Goal: Task Accomplishment & Management: Use online tool/utility

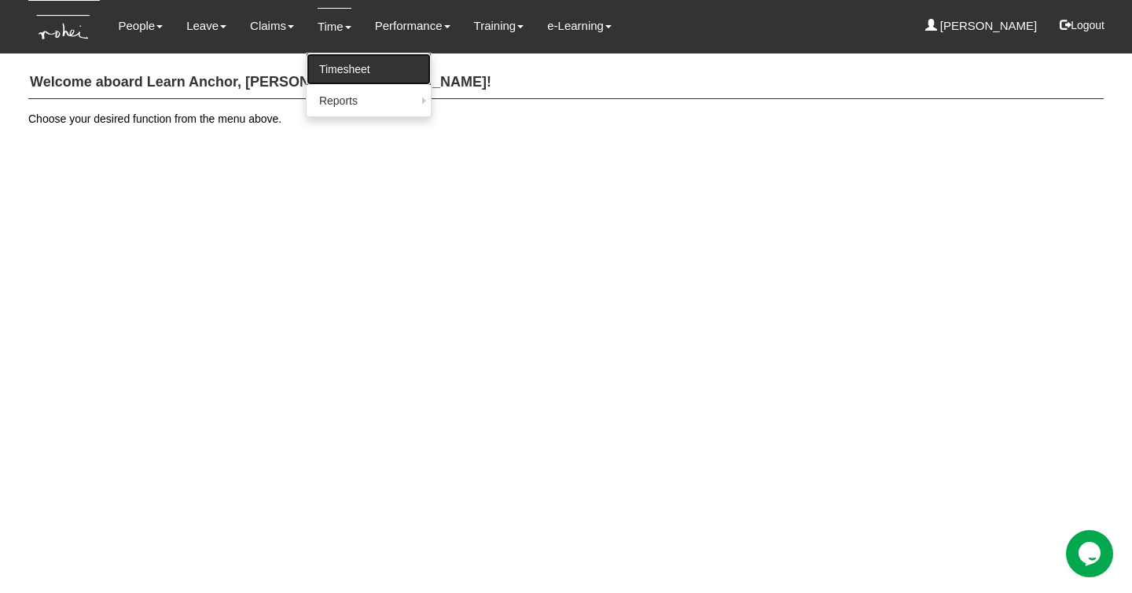
click at [338, 72] on link "Timesheet" at bounding box center [369, 68] width 124 height 31
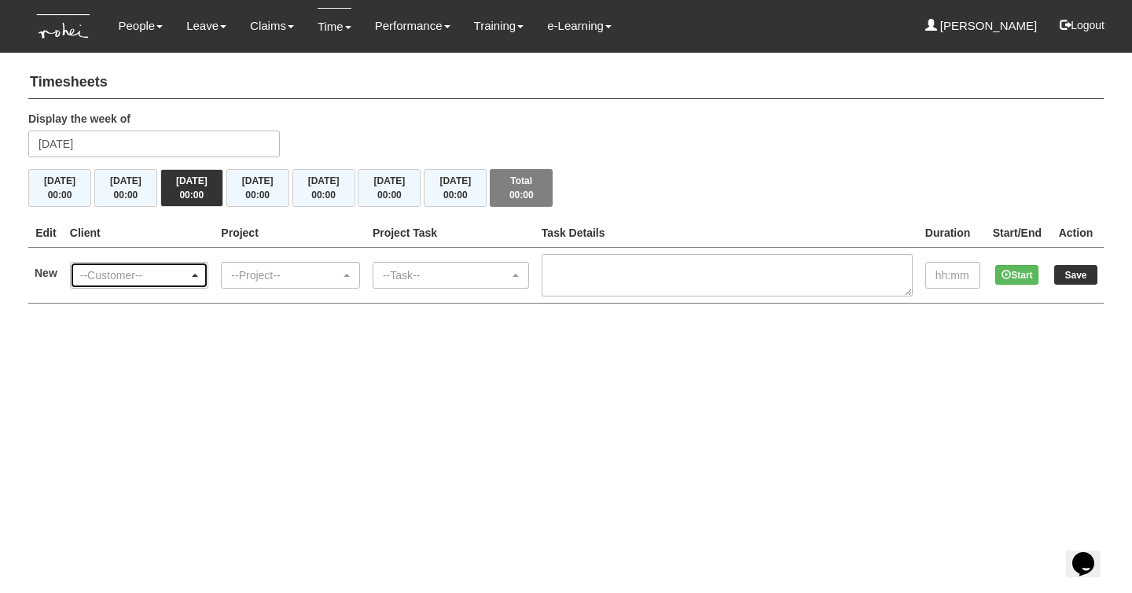
click at [160, 281] on div "--Customer--" at bounding box center [140, 275] width 138 height 25
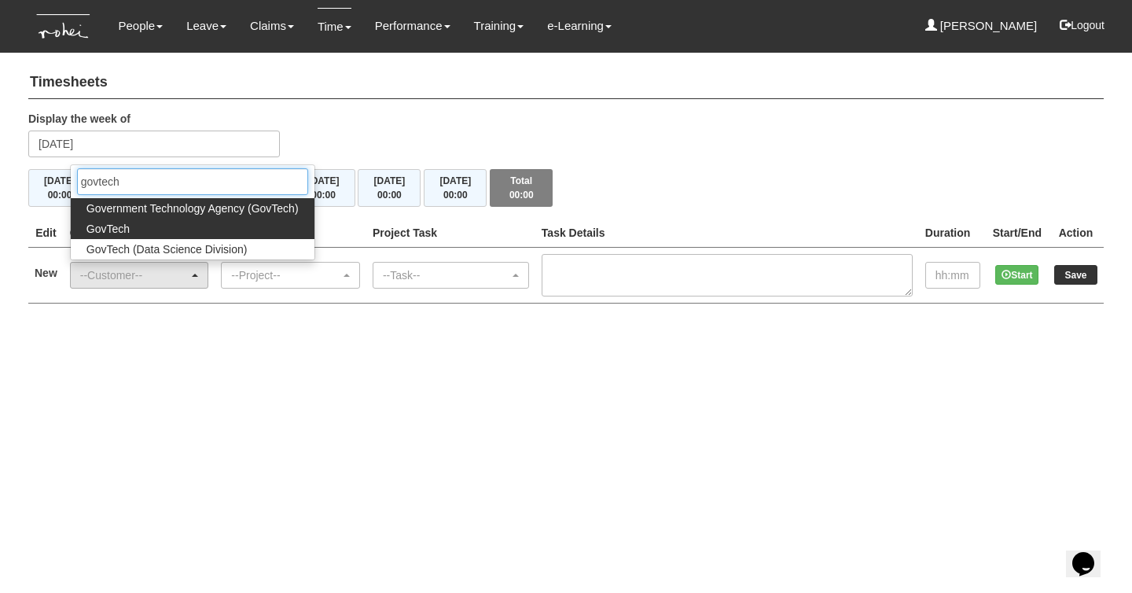
type input "govtech"
click at [134, 233] on link "GovTech" at bounding box center [193, 229] width 244 height 20
select select "427"
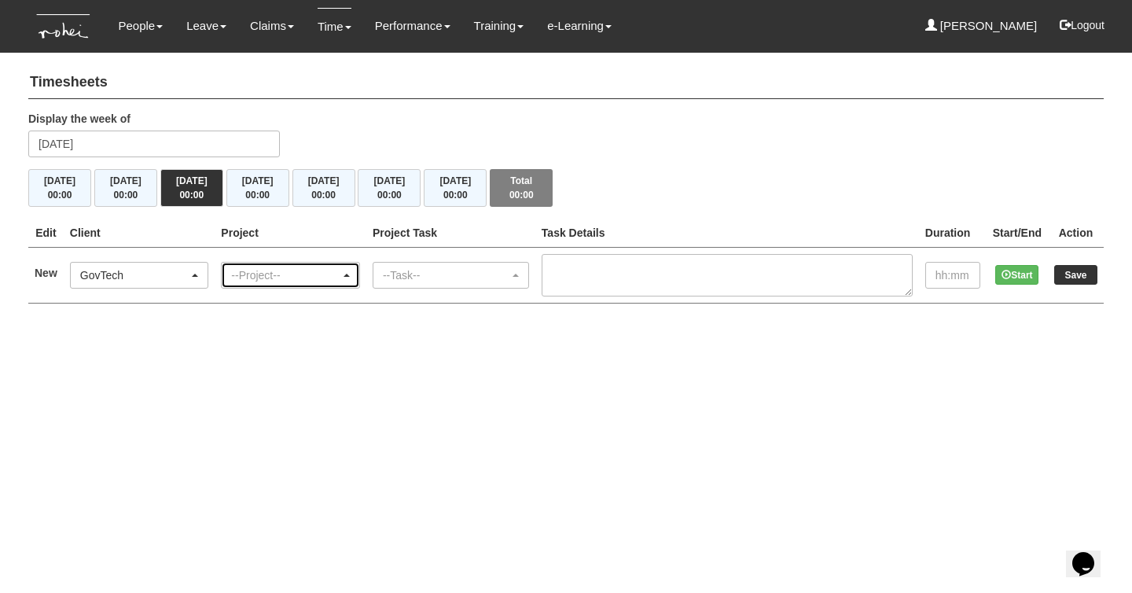
click at [260, 271] on div "--Project--" at bounding box center [285, 275] width 109 height 16
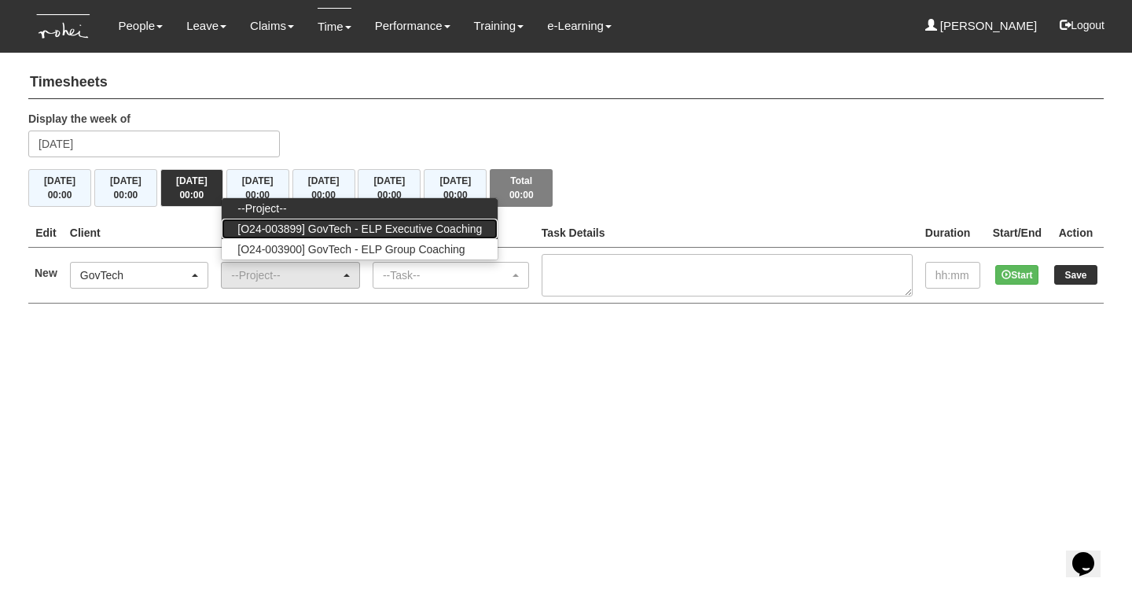
click at [396, 229] on span "[O24-003899] GovTech - ELP Executive Coaching" at bounding box center [359, 229] width 245 height 16
select select "2540"
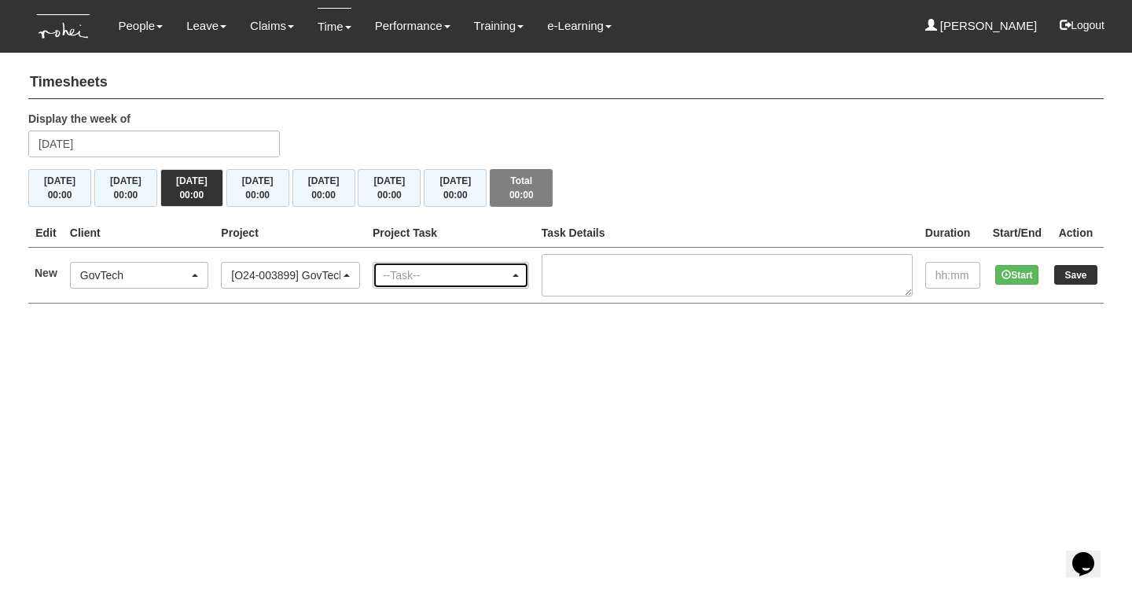
click at [440, 276] on div "--Task--" at bounding box center [446, 275] width 127 height 16
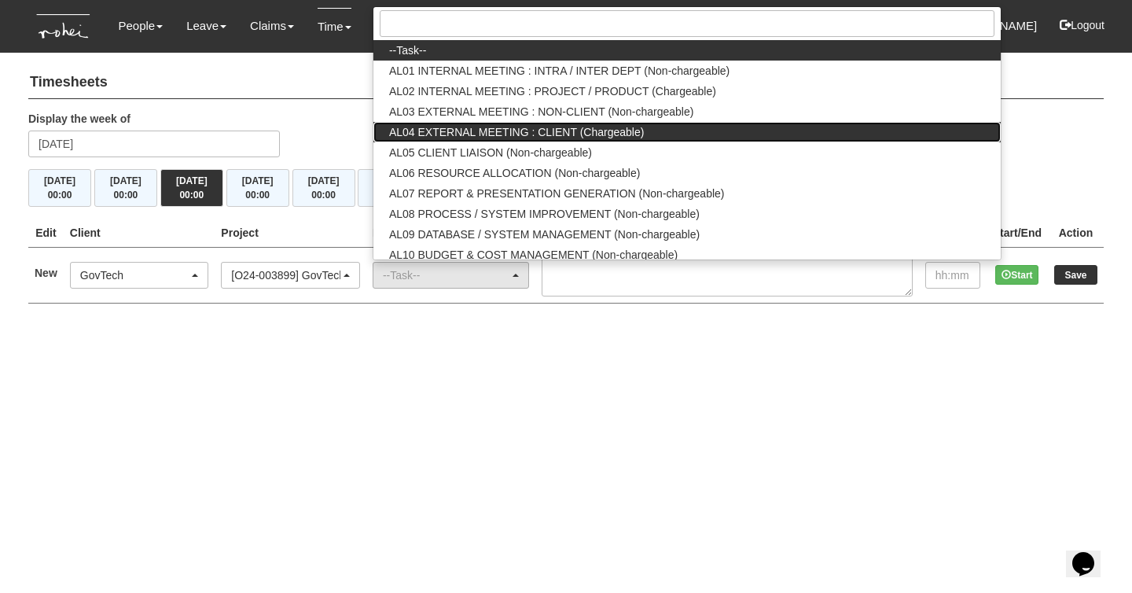
click at [604, 127] on span "AL04 EXTERNAL MEETING : CLIENT (Chargeable)" at bounding box center [516, 132] width 255 height 16
select select "43"
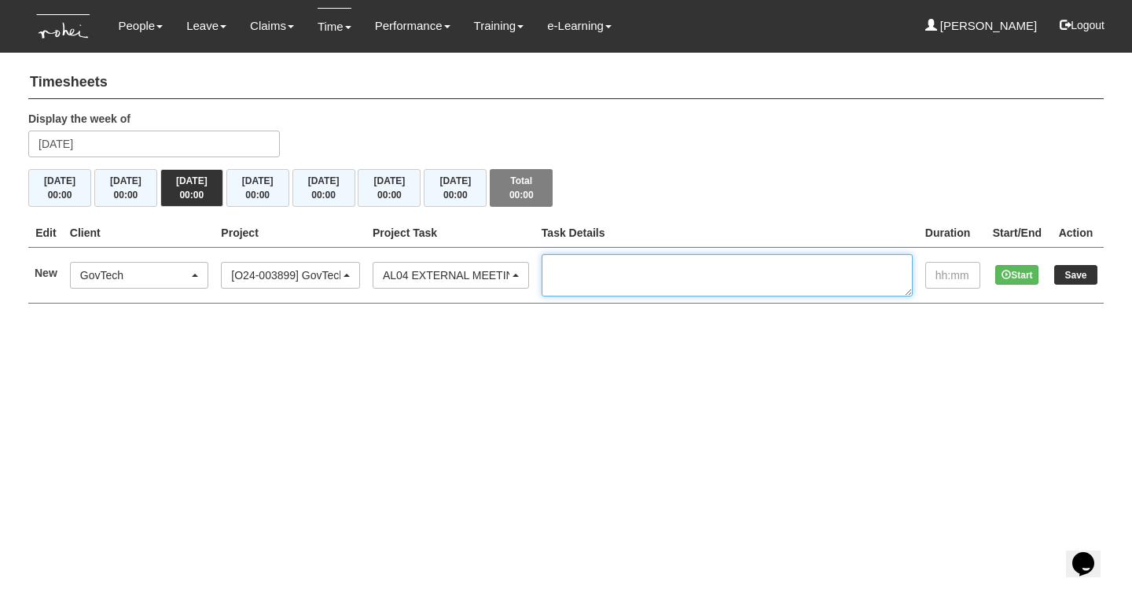
click at [620, 266] on textarea at bounding box center [727, 275] width 371 height 42
type textarea "EC 1/2 Cohort 15 - Franciscus Salim"
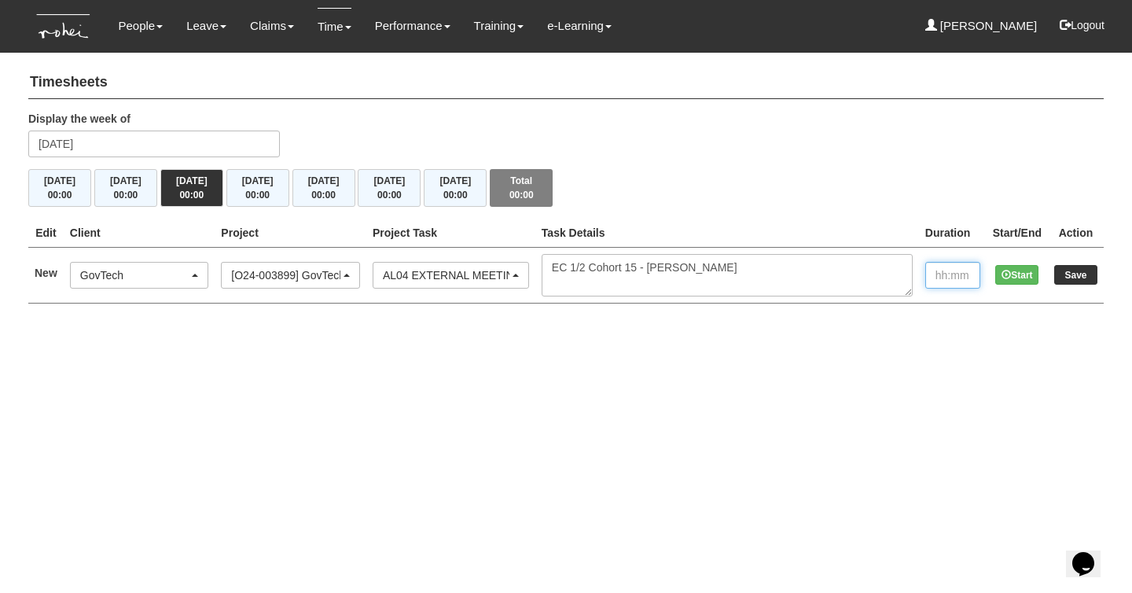
click at [928, 273] on input "text" at bounding box center [953, 275] width 55 height 27
type input "1:00"
click at [1081, 274] on input "Save" at bounding box center [1076, 275] width 43 height 20
